Goal: Book appointment/travel/reservation

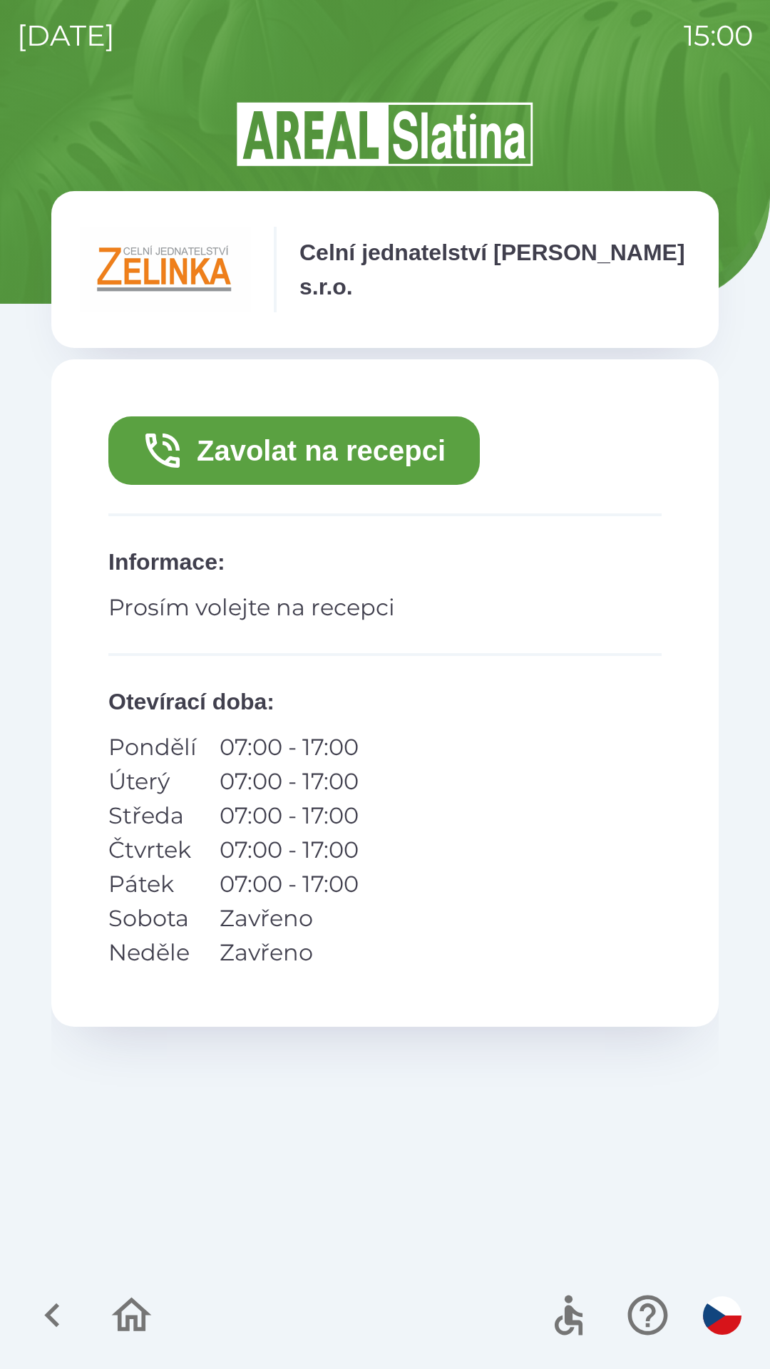
click at [268, 453] on button "Zavolat na recepci" at bounding box center [293, 450] width 371 height 68
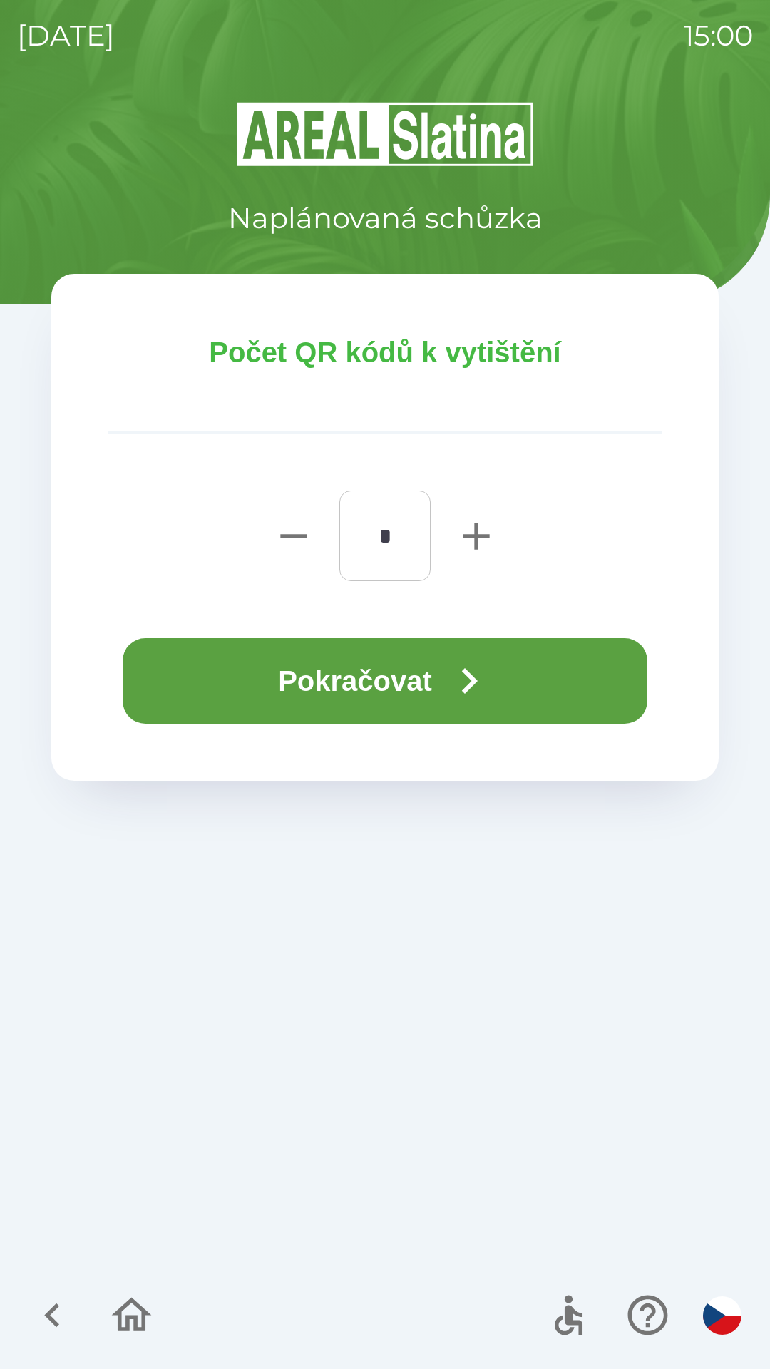
click at [284, 674] on button "Pokračovat" at bounding box center [385, 681] width 525 height 86
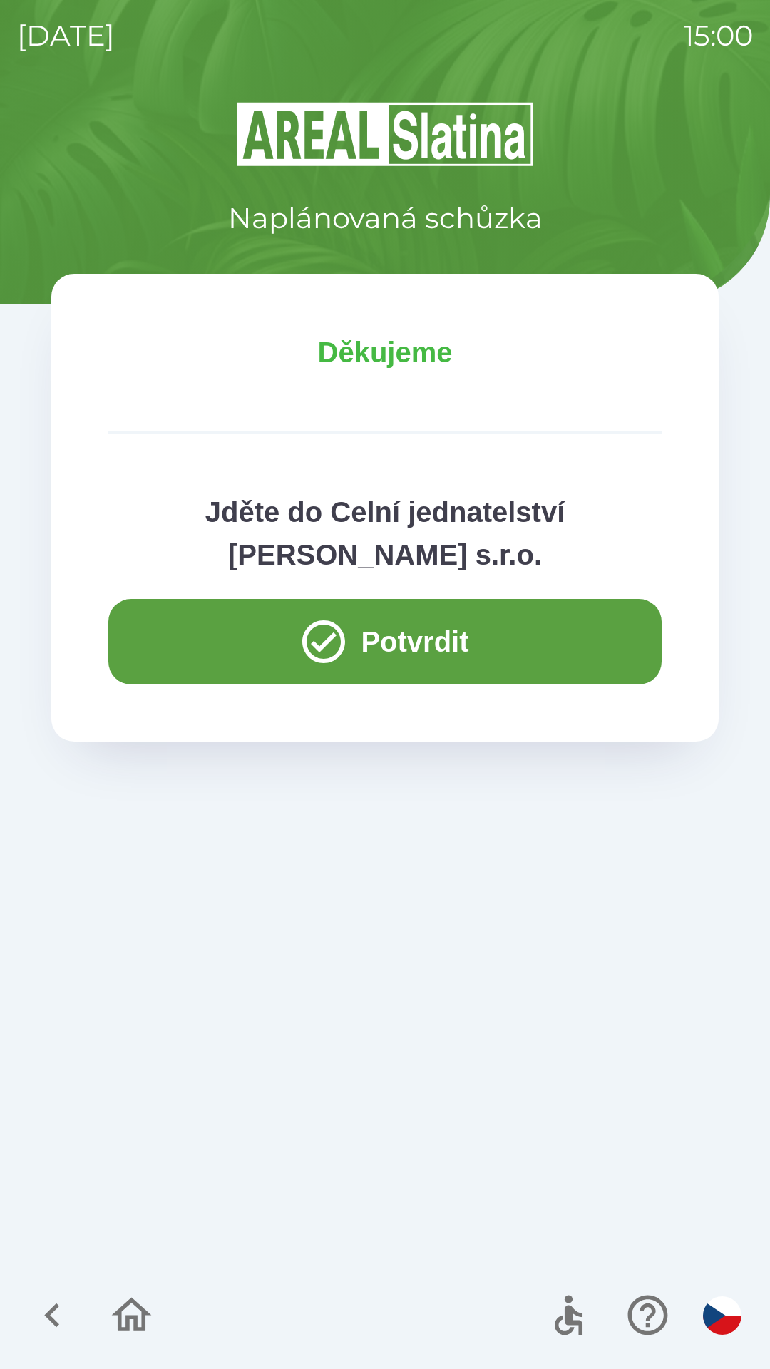
click at [176, 620] on button "Potvrdit" at bounding box center [384, 642] width 553 height 86
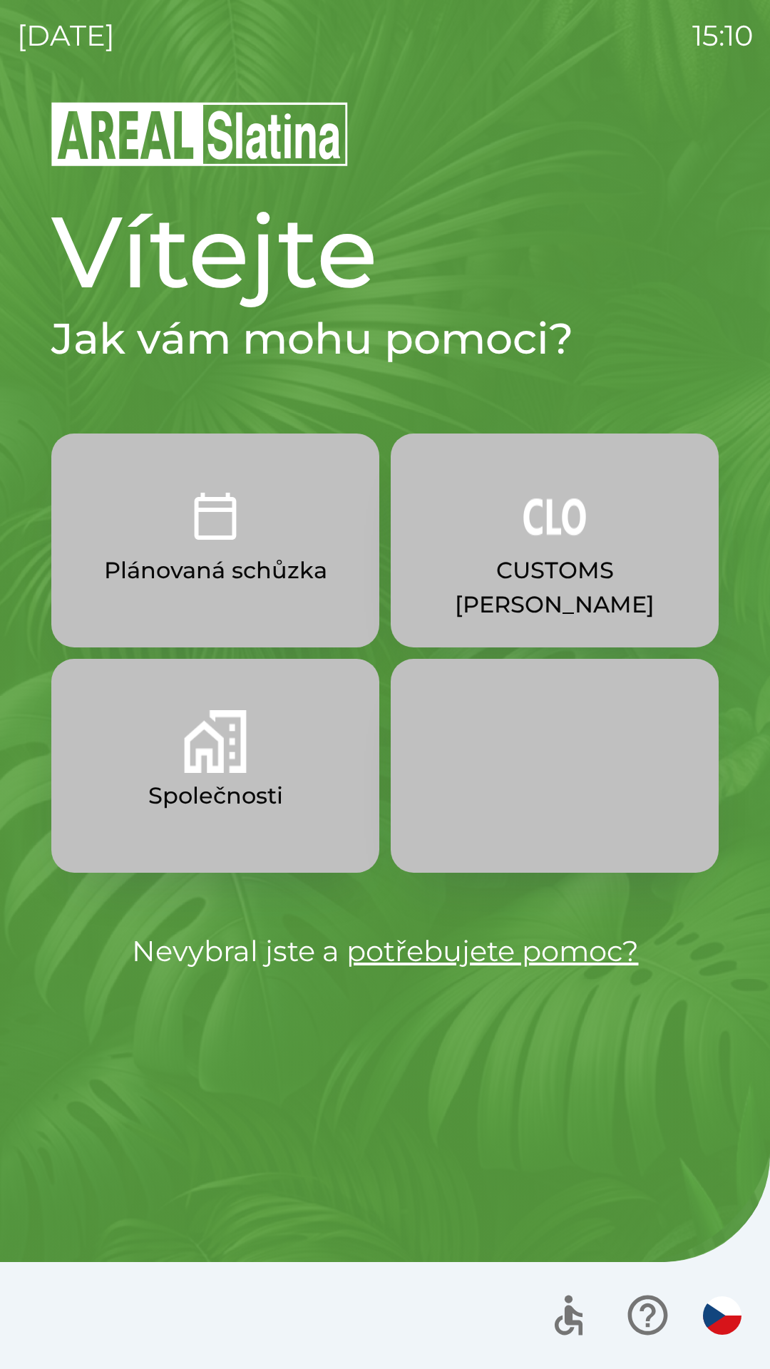
click at [502, 543] on button "CUSTOMS [PERSON_NAME]" at bounding box center [555, 540] width 328 height 214
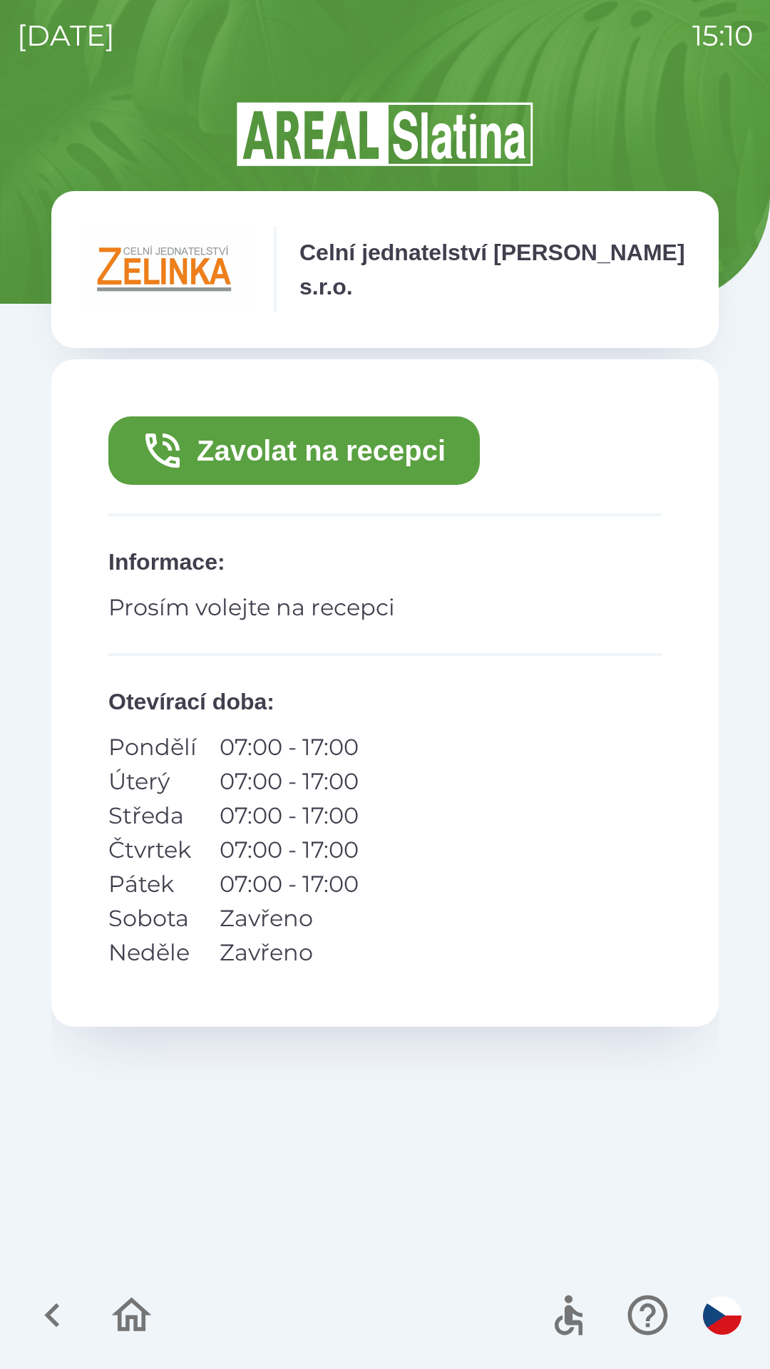
click at [231, 455] on button "Zavolat na recepci" at bounding box center [293, 450] width 371 height 68
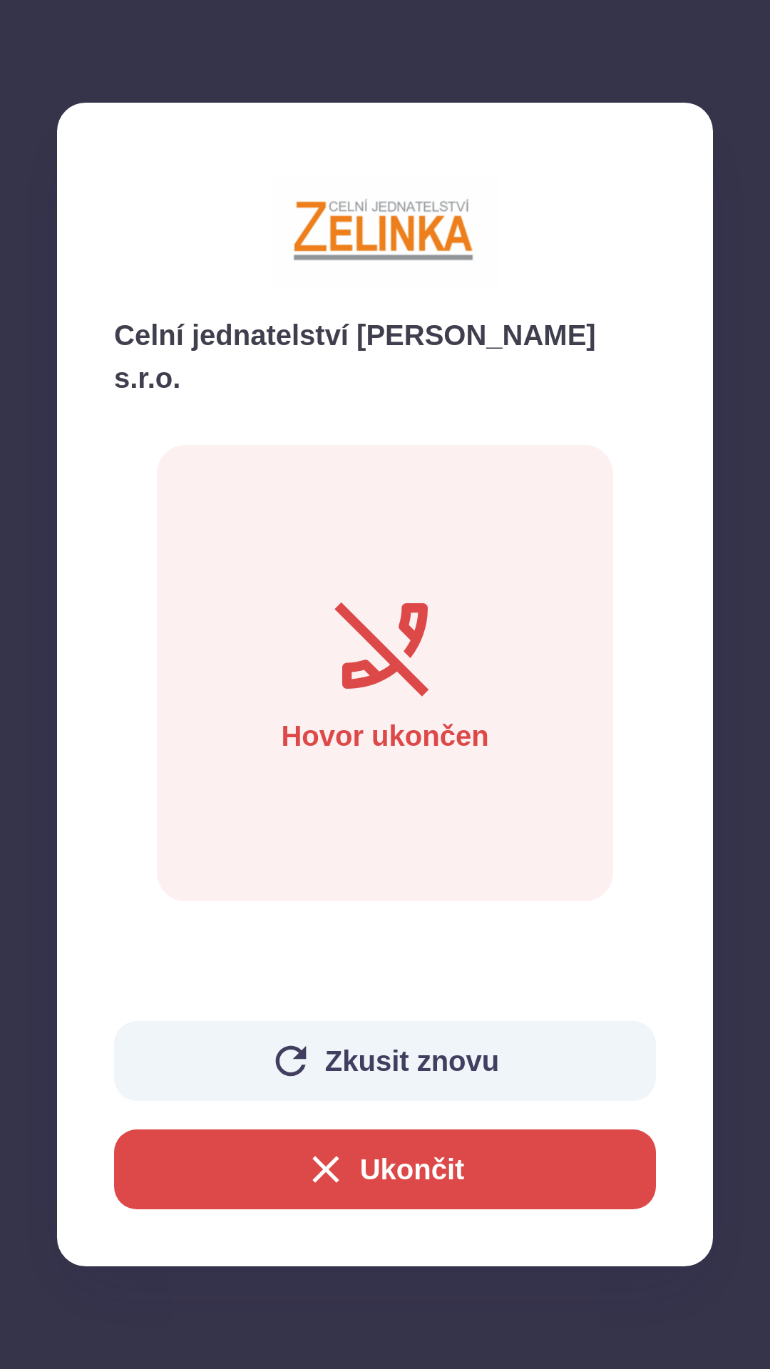
click at [374, 1062] on button "Zkusit znovu" at bounding box center [385, 1061] width 542 height 80
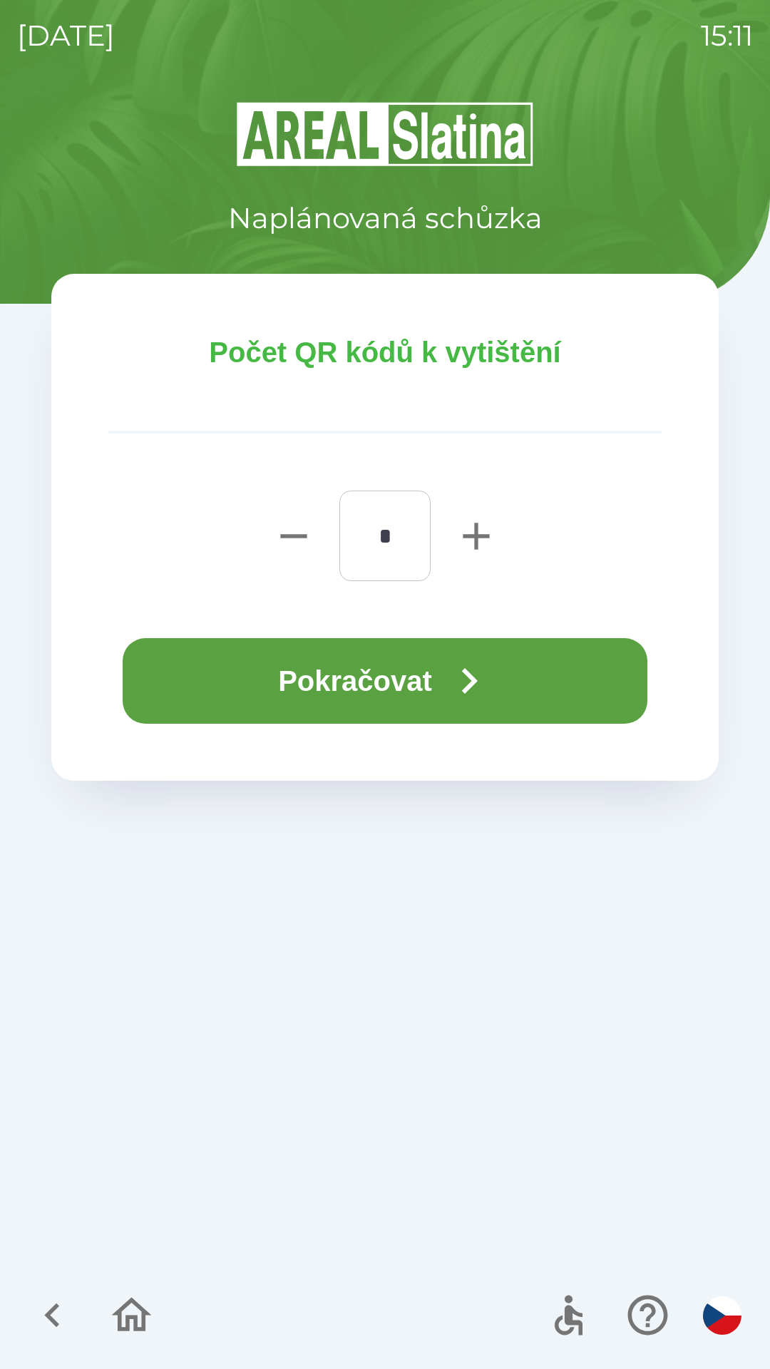
click at [390, 674] on button "Pokračovat" at bounding box center [385, 681] width 525 height 86
